Goal: Navigation & Orientation: Find specific page/section

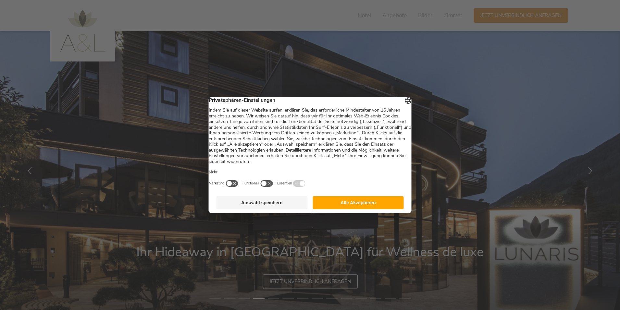
click at [361, 206] on button "Alle Akzeptieren" at bounding box center [358, 202] width 91 height 13
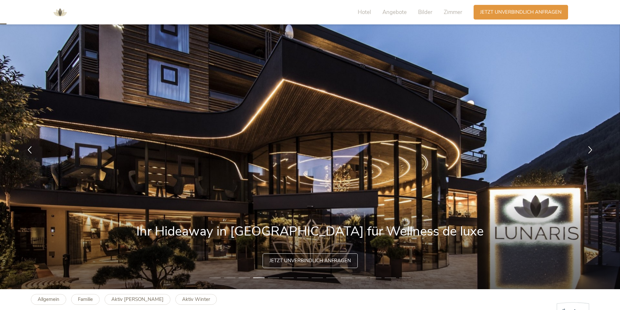
scroll to position [32, 0]
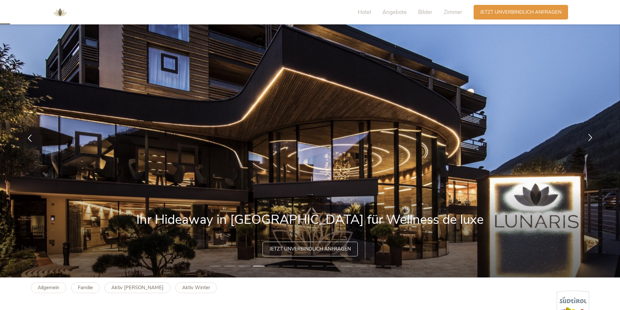
click at [590, 138] on icon at bounding box center [590, 136] width 7 height 7
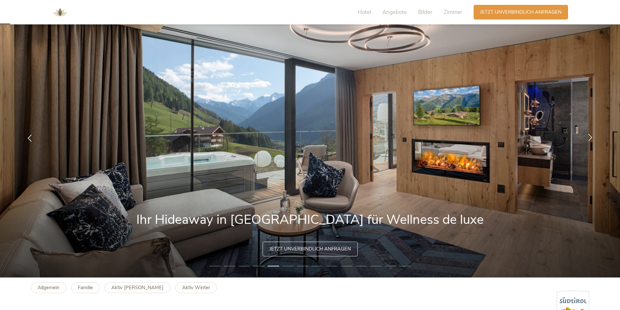
click at [590, 138] on icon at bounding box center [590, 136] width 7 height 7
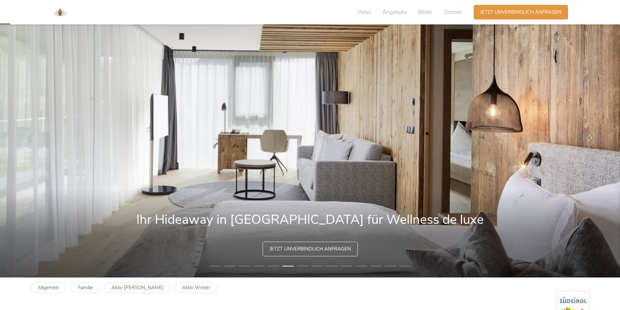
click at [590, 138] on icon at bounding box center [590, 136] width 7 height 7
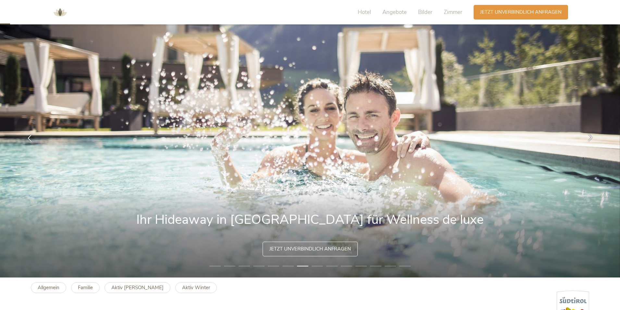
click at [590, 138] on icon at bounding box center [590, 136] width 7 height 7
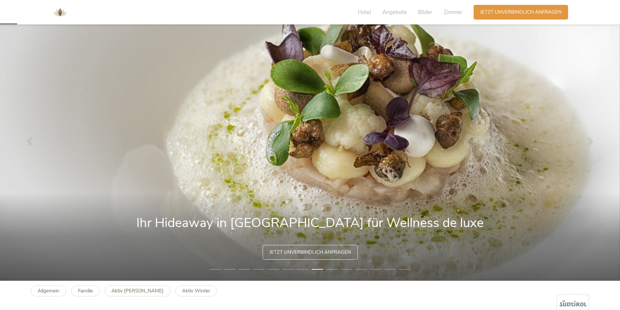
scroll to position [0, 0]
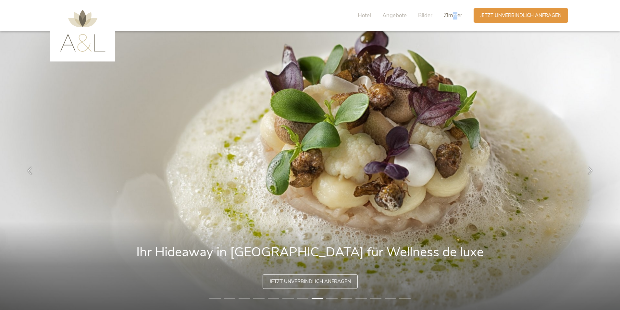
click at [455, 15] on span "Zimmer" at bounding box center [453, 15] width 19 height 7
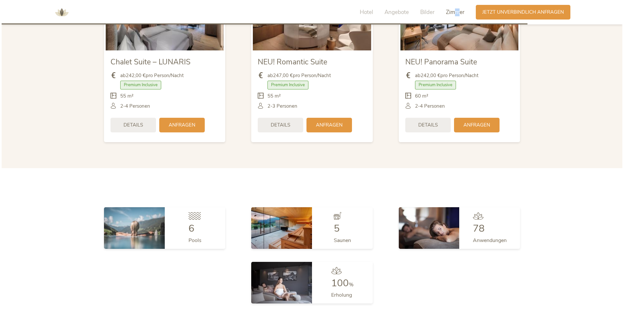
scroll to position [1561, 0]
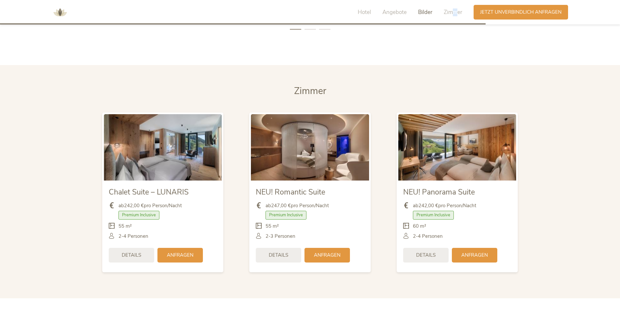
click at [189, 149] on img at bounding box center [163, 147] width 118 height 66
click at [133, 254] on span "Details" at bounding box center [131, 254] width 19 height 7
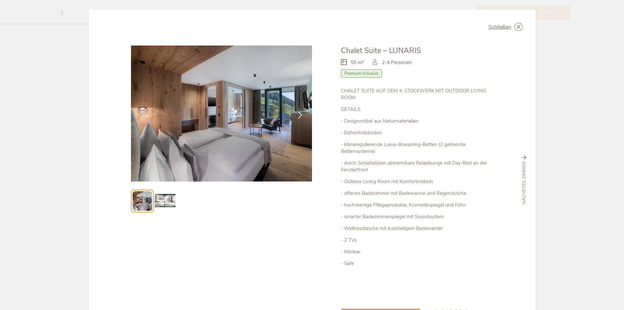
click at [299, 115] on icon at bounding box center [299, 114] width 7 height 7
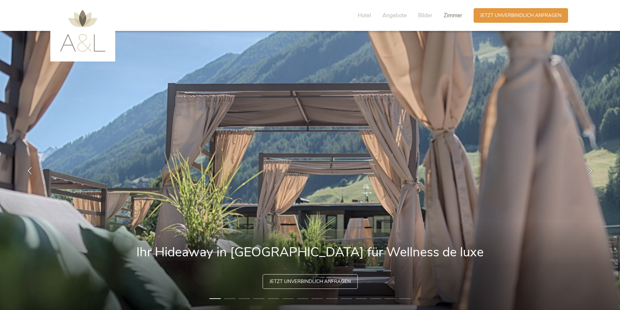
click at [450, 17] on span "Zimmer" at bounding box center [453, 15] width 19 height 7
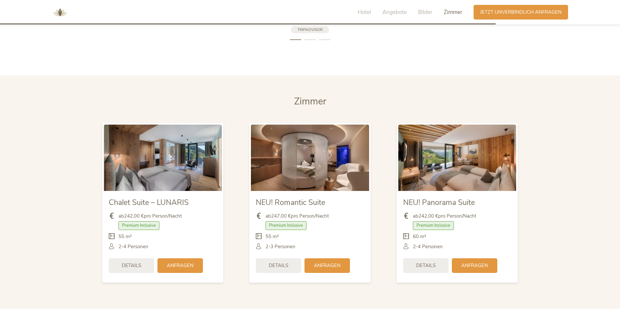
scroll to position [1593, 0]
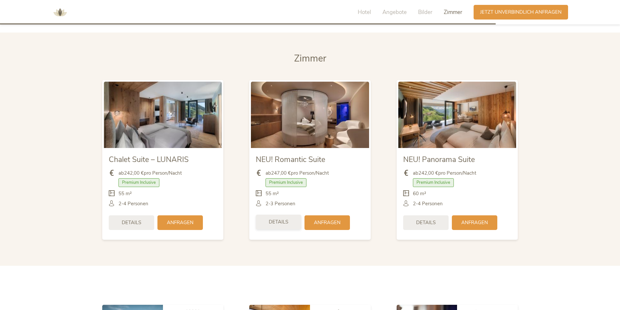
click at [286, 223] on span "Details" at bounding box center [278, 221] width 19 height 7
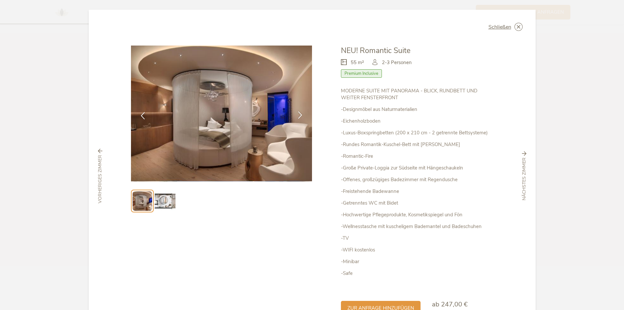
click at [300, 112] on icon at bounding box center [299, 114] width 7 height 7
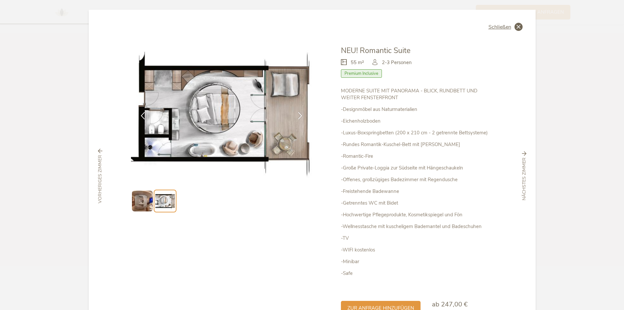
click at [517, 25] on icon at bounding box center [518, 27] width 8 height 8
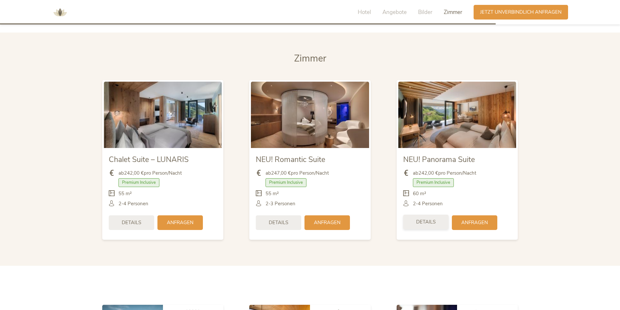
click at [426, 223] on span "Details" at bounding box center [425, 221] width 19 height 7
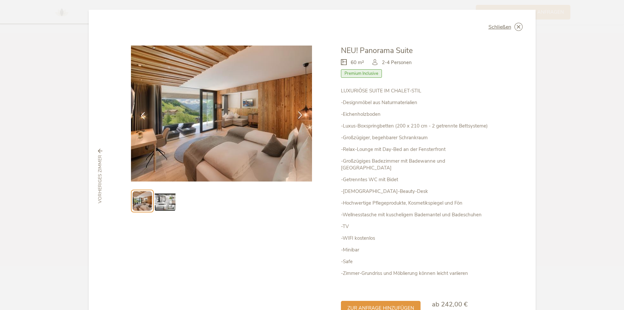
click at [297, 114] on icon at bounding box center [299, 114] width 7 height 7
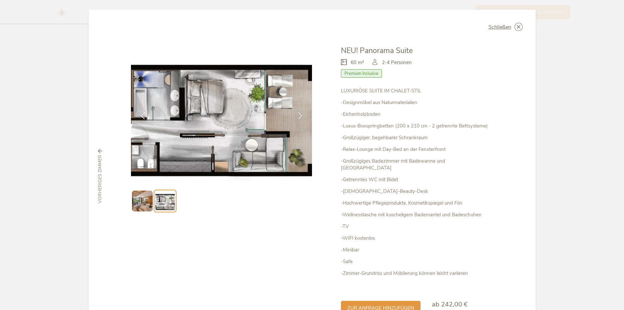
click at [0, 0] on icon at bounding box center [0, 0] width 0 height 0
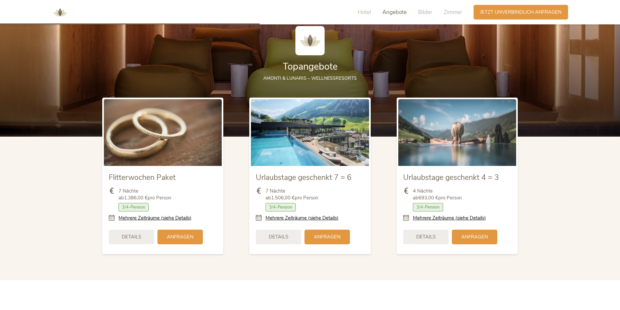
scroll to position [781, 0]
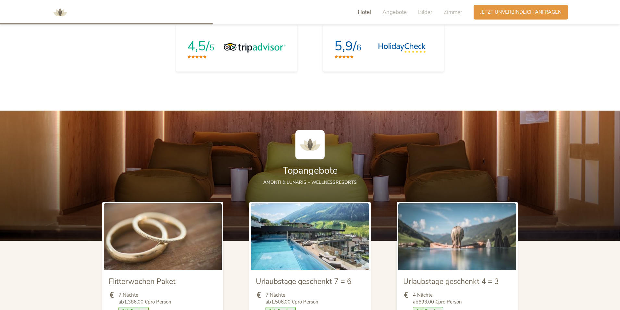
click at [367, 15] on span "Hotel" at bounding box center [364, 11] width 13 height 7
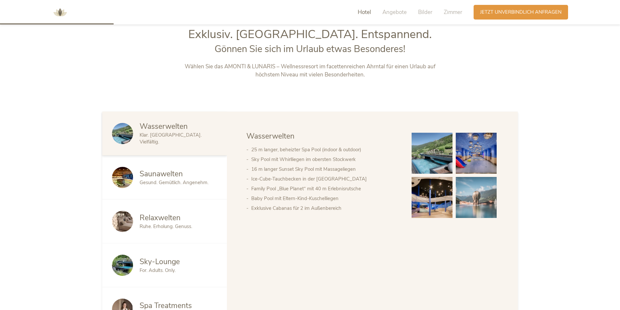
scroll to position [332, 0]
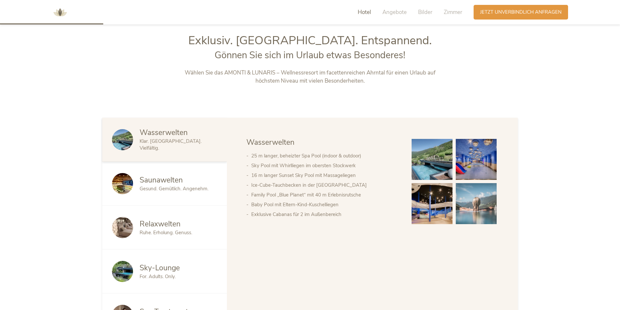
click at [176, 268] on span "Sky-Lounge" at bounding box center [160, 267] width 40 height 10
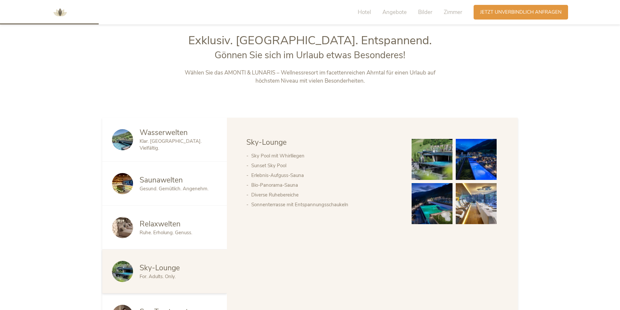
scroll to position [170, 0]
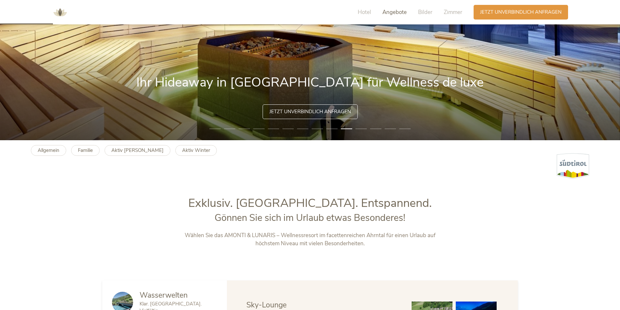
click at [396, 12] on span "Angebote" at bounding box center [395, 11] width 24 height 7
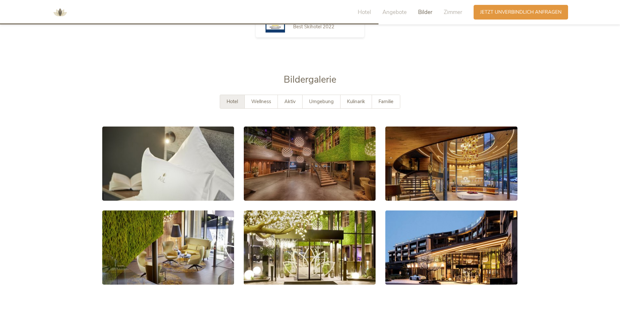
scroll to position [1216, 0]
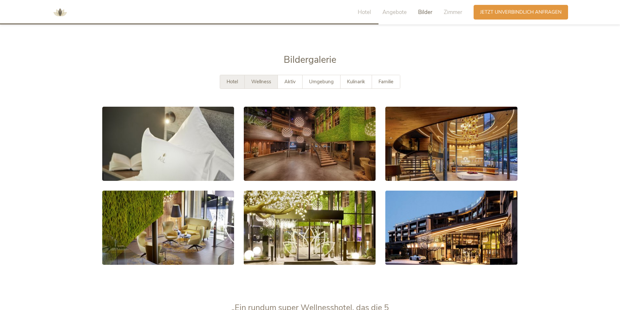
click at [271, 78] on span "Wellness" at bounding box center [261, 81] width 20 height 6
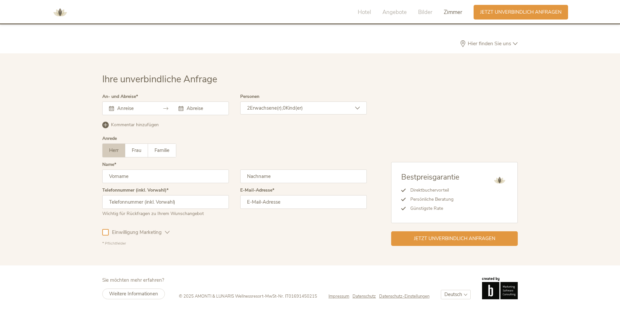
scroll to position [2014, 0]
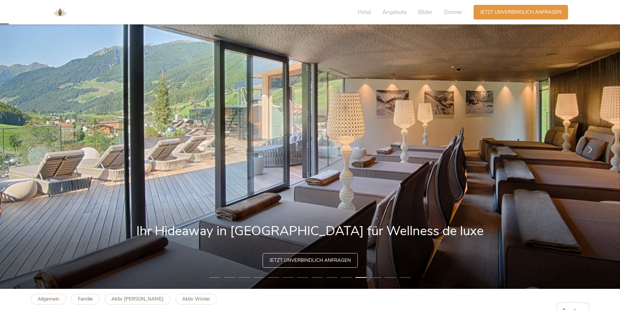
scroll to position [32, 0]
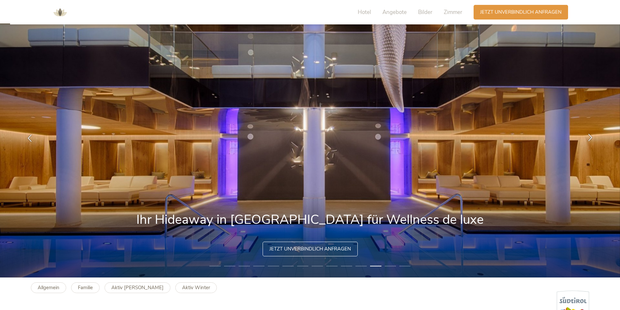
click at [591, 136] on icon at bounding box center [590, 136] width 7 height 7
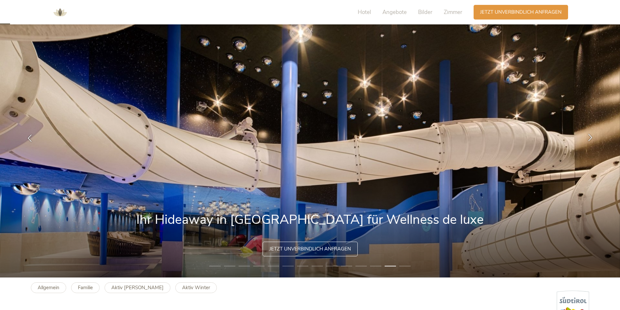
click at [591, 136] on icon at bounding box center [590, 136] width 7 height 7
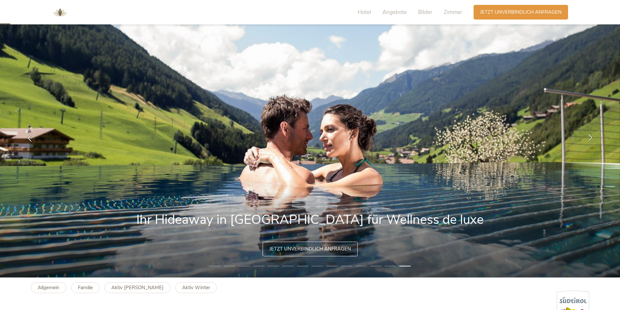
click at [591, 136] on icon at bounding box center [590, 136] width 7 height 7
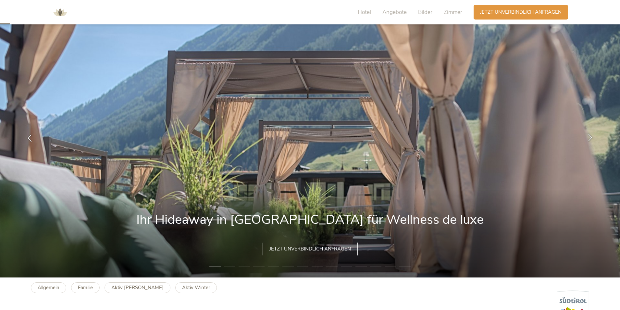
click at [591, 136] on icon at bounding box center [590, 136] width 7 height 7
